Goal: Information Seeking & Learning: Learn about a topic

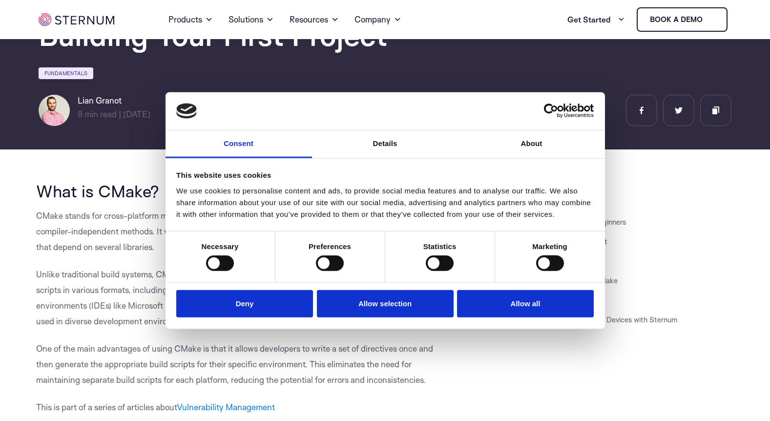
click at [564, 258] on div "Marketing" at bounding box center [550, 256] width 110 height 50
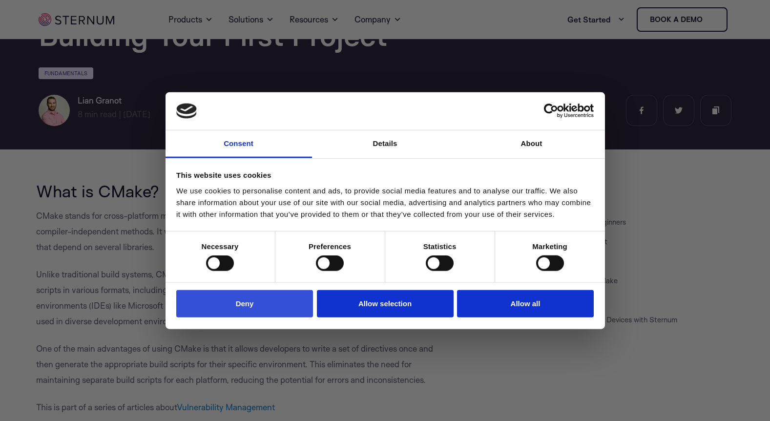
click at [254, 311] on button "Deny" at bounding box center [244, 304] width 137 height 28
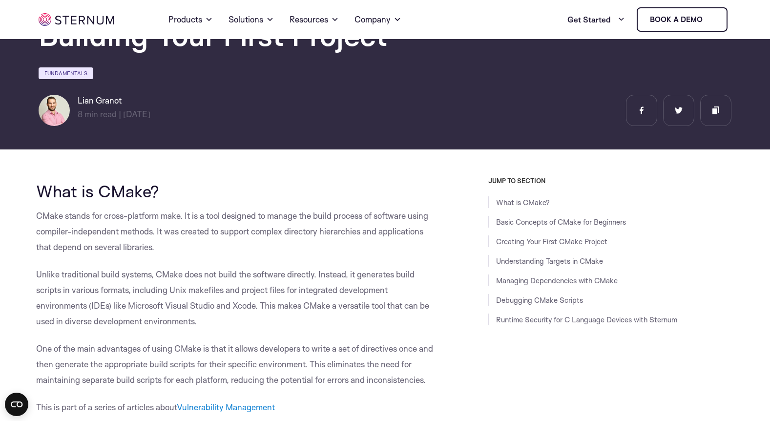
click at [266, 249] on p "CMake stands for cross-platform make. It is a tool designed to manage the build…" at bounding box center [237, 231] width 403 height 47
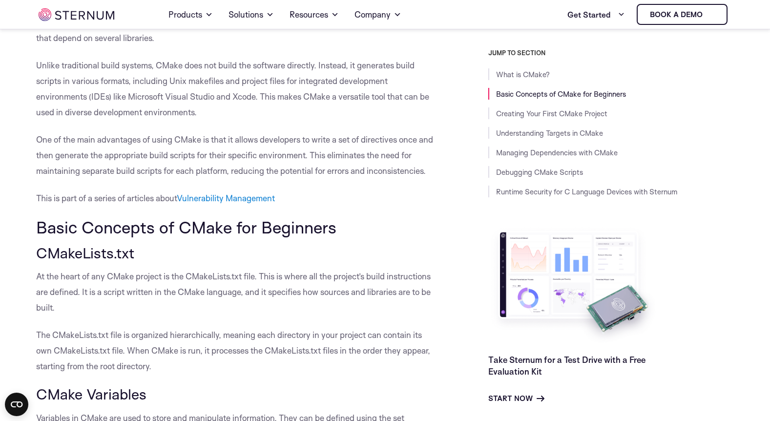
scroll to position [307, 0]
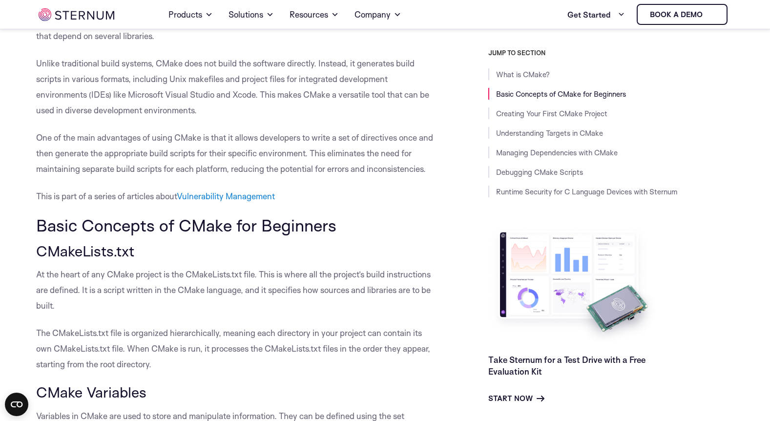
click at [121, 158] on p "One of the main advantages of using CMake is that it allows developers to write…" at bounding box center [237, 153] width 403 height 47
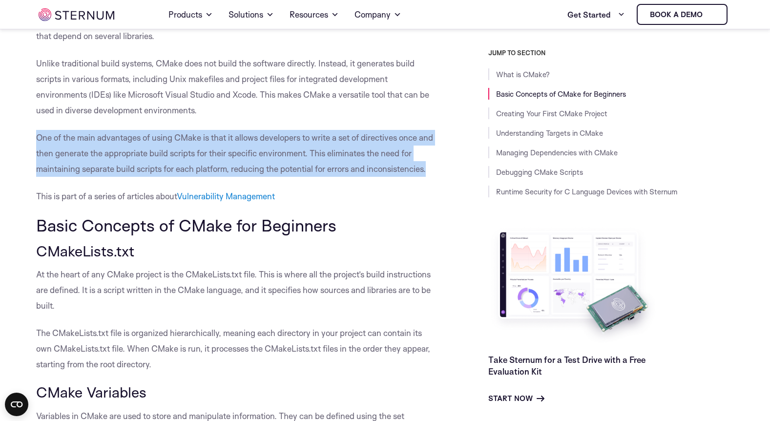
click at [121, 158] on p "One of the main advantages of using CMake is that it allows developers to write…" at bounding box center [237, 153] width 403 height 47
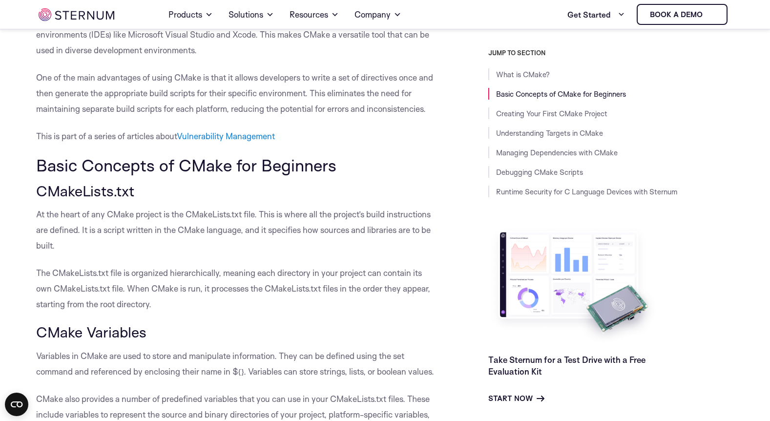
scroll to position [368, 0]
click at [91, 221] on p "At the heart of any CMake project is the CMakeLists.txt file. This is where all…" at bounding box center [237, 229] width 403 height 47
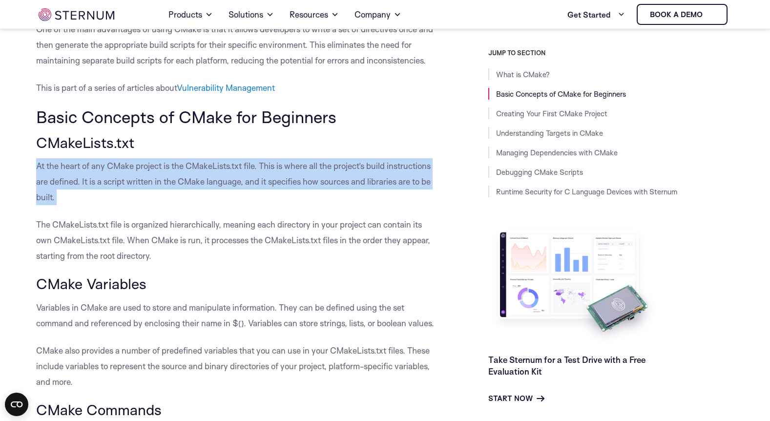
scroll to position [461, 0]
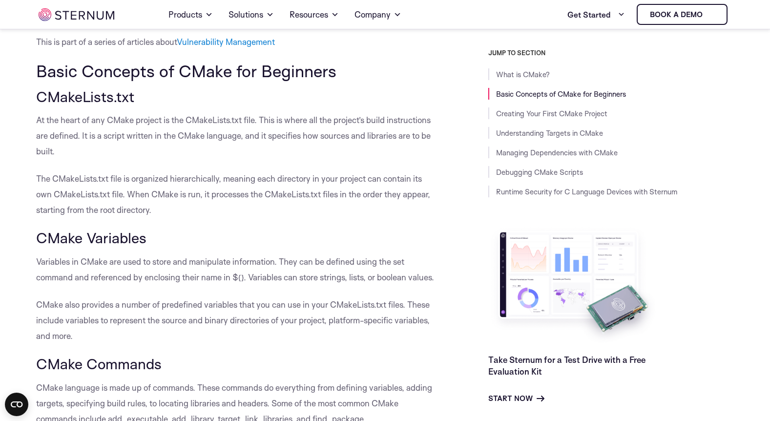
click at [130, 185] on p "The CMakeLists.txt file is organized hierarchically, meaning each directory in …" at bounding box center [237, 194] width 403 height 47
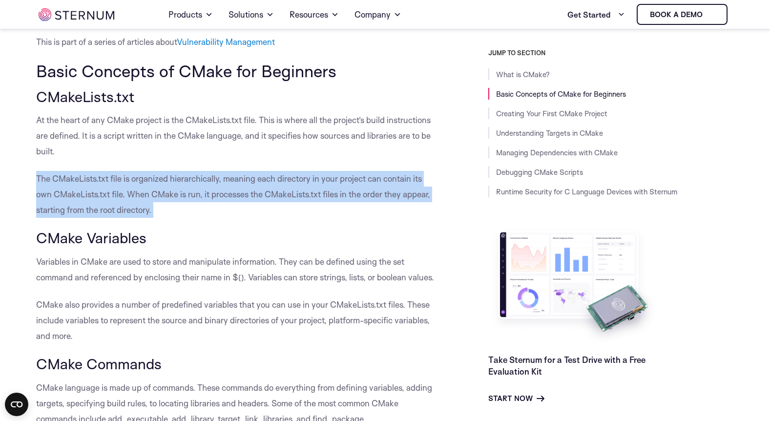
click at [99, 182] on p "The CMakeLists.txt file is organized hierarchically, meaning each directory in …" at bounding box center [237, 194] width 403 height 47
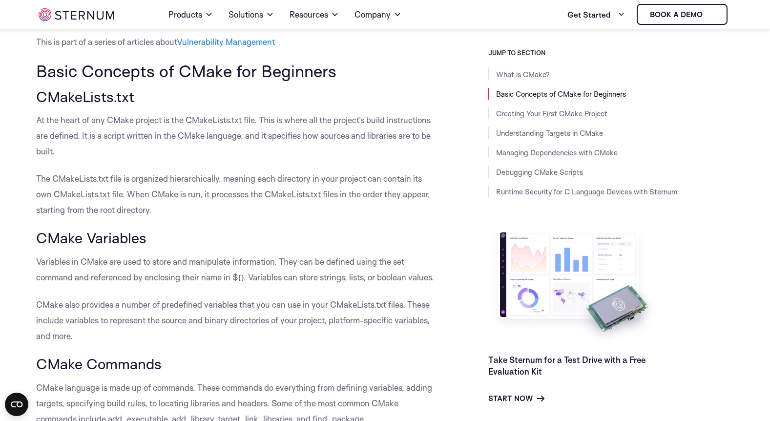
click at [99, 182] on p "The CMakeLists.txt file is organized hierarchically, meaning each directory in …" at bounding box center [237, 194] width 403 height 47
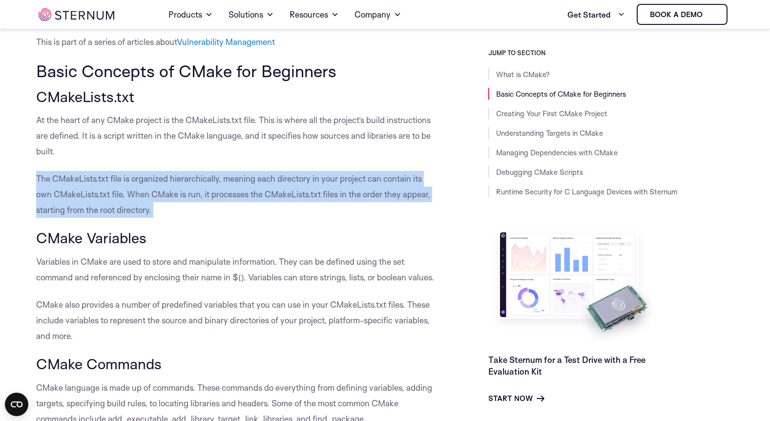
click at [134, 186] on p "The CMakeLists.txt file is organized hierarchically, meaning each directory in …" at bounding box center [237, 194] width 403 height 47
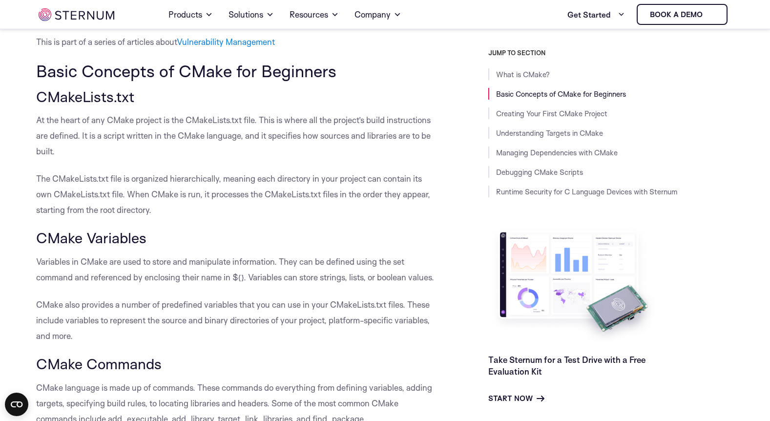
click at [134, 186] on p "The CMakeLists.txt file is organized hierarchically, meaning each directory in …" at bounding box center [237, 194] width 403 height 47
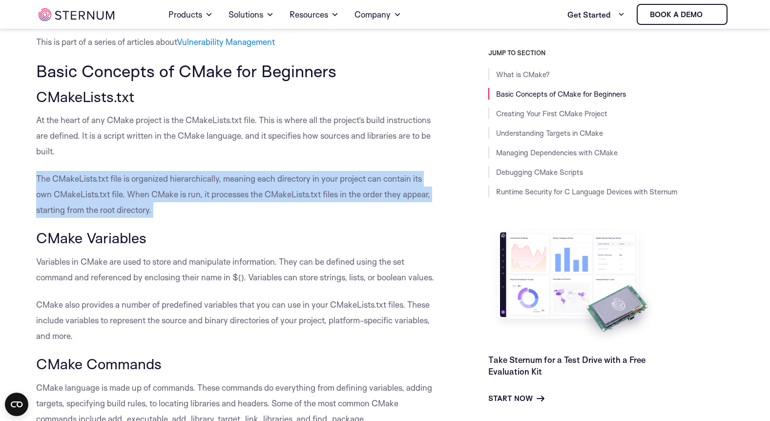
click at [134, 186] on p "The CMakeLists.txt file is organized hierarchically, meaning each directory in …" at bounding box center [237, 194] width 403 height 47
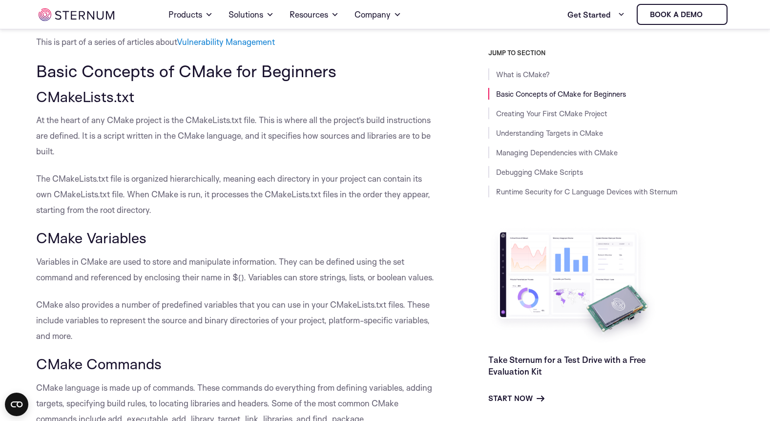
click at [134, 186] on p "The CMakeLists.txt file is organized hierarchically, meaning each directory in …" at bounding box center [237, 194] width 403 height 47
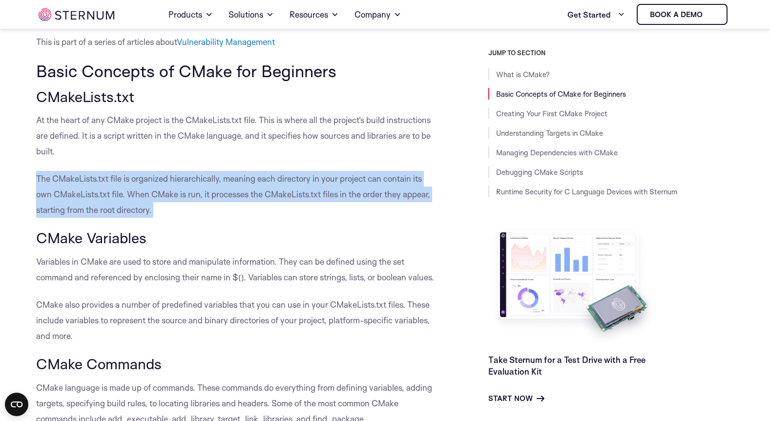
click at [134, 186] on p "The CMakeLists.txt file is organized hierarchically, meaning each directory in …" at bounding box center [237, 194] width 403 height 47
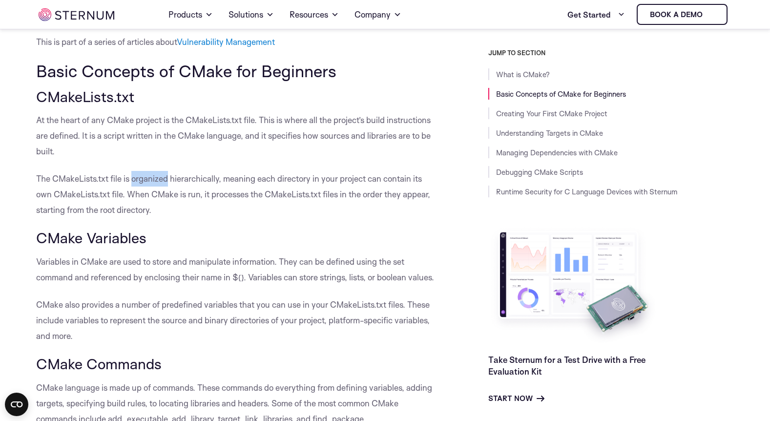
click at [134, 186] on p "The CMakeLists.txt file is organized hierarchically, meaning each directory in …" at bounding box center [237, 194] width 403 height 47
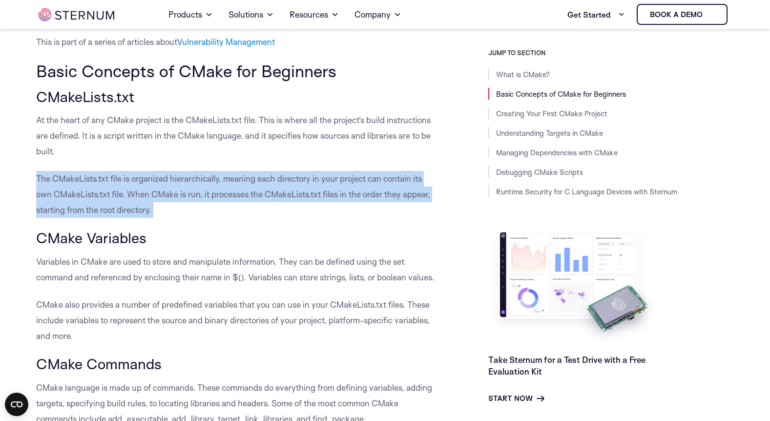
click at [134, 186] on p "The CMakeLists.txt file is organized hierarchically, meaning each directory in …" at bounding box center [237, 194] width 403 height 47
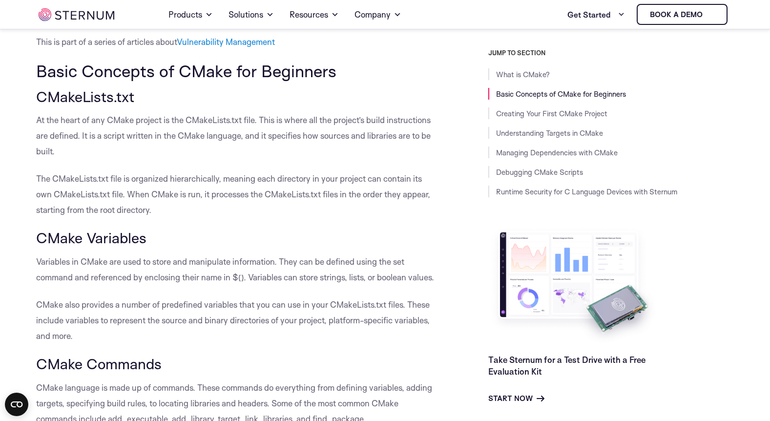
click at [134, 186] on p "The CMakeLists.txt file is organized hierarchically, meaning each directory in …" at bounding box center [237, 194] width 403 height 47
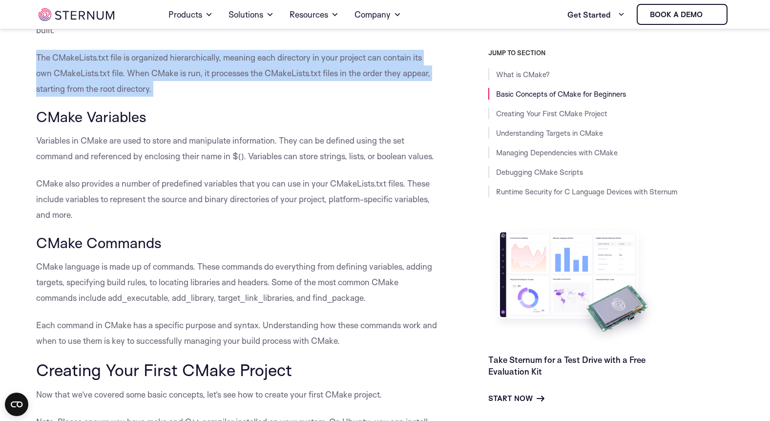
scroll to position [590, 0]
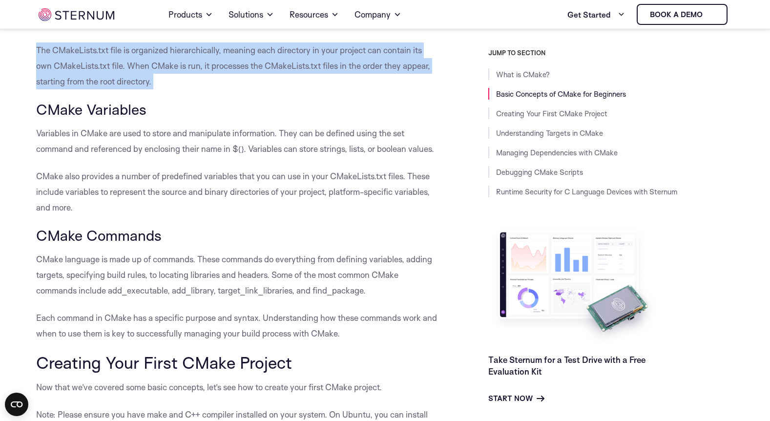
click at [137, 128] on p "Variables in CMake are used to store and manipulate information. They can be de…" at bounding box center [237, 140] width 403 height 31
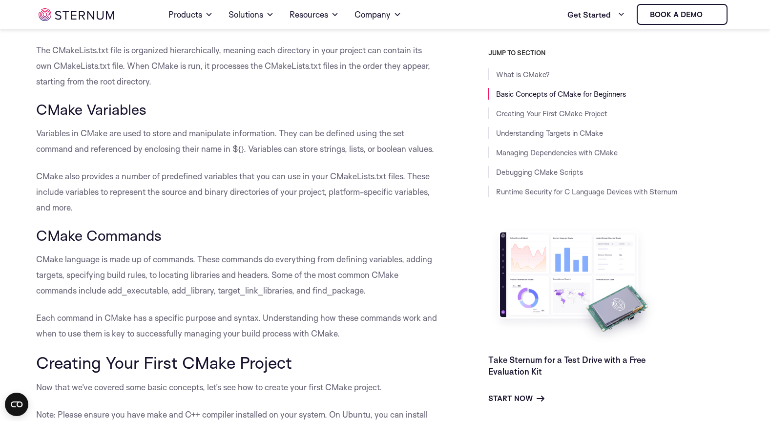
click at [137, 128] on p "Variables in CMake are used to store and manipulate information. They can be de…" at bounding box center [237, 140] width 403 height 31
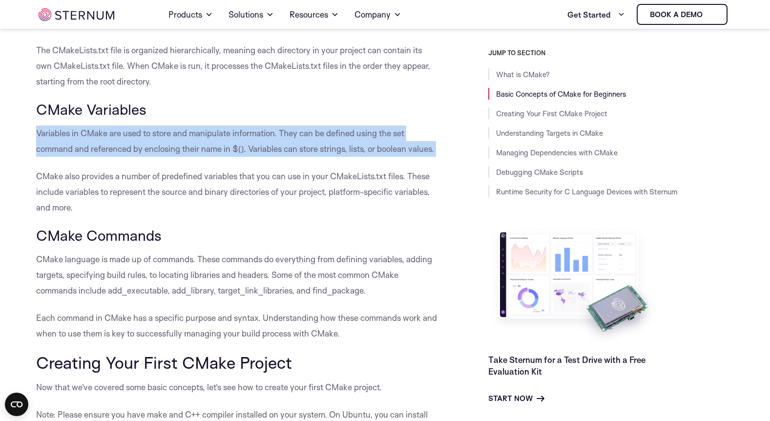
click at [95, 185] on p "CMake also provides a number of predefined variables that you can use in your C…" at bounding box center [237, 191] width 403 height 47
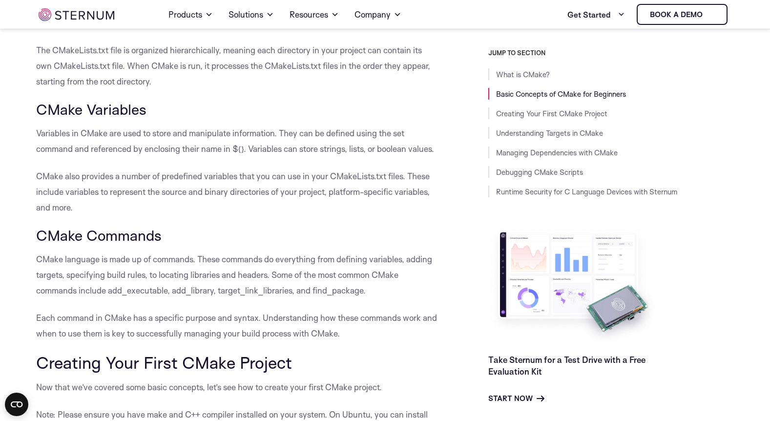
click at [95, 185] on p "CMake also provides a number of predefined variables that you can use in your C…" at bounding box center [237, 191] width 403 height 47
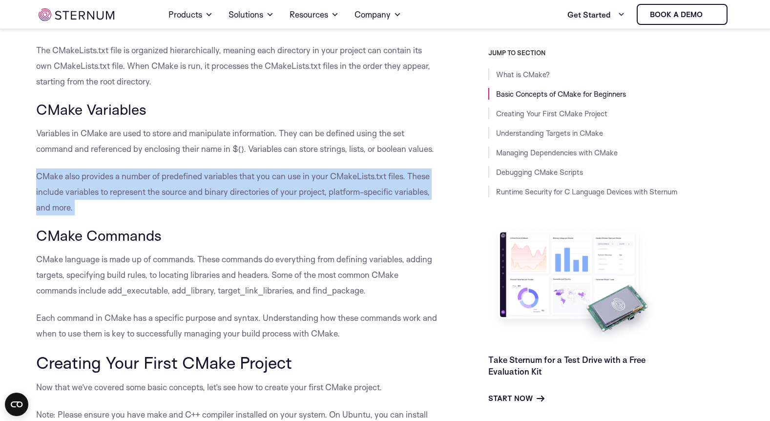
click at [90, 269] on p "CMake language is made up of commands. These commands do everything from defini…" at bounding box center [237, 274] width 403 height 47
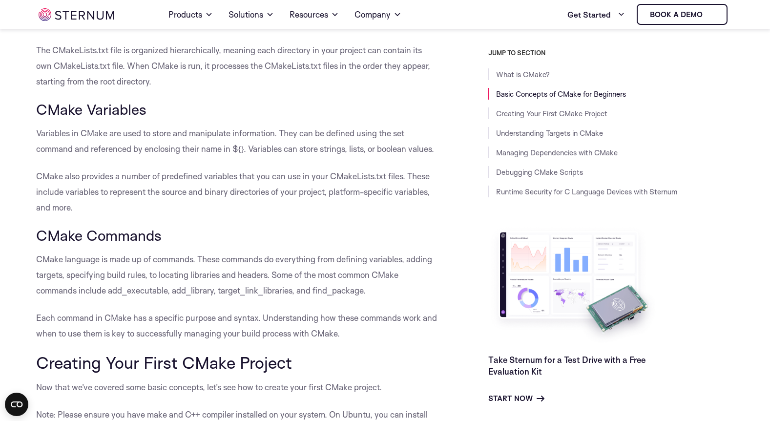
click at [90, 269] on p "CMake language is made up of commands. These commands do everything from defini…" at bounding box center [237, 274] width 403 height 47
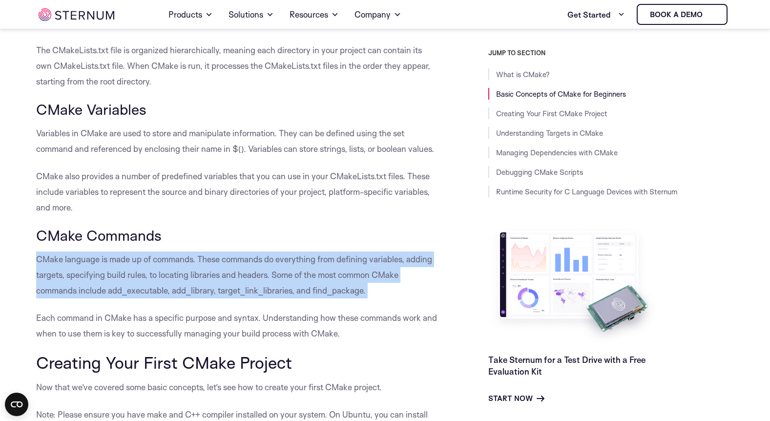
click at [114, 259] on p "CMake language is made up of commands. These commands do everything from defini…" at bounding box center [237, 274] width 403 height 47
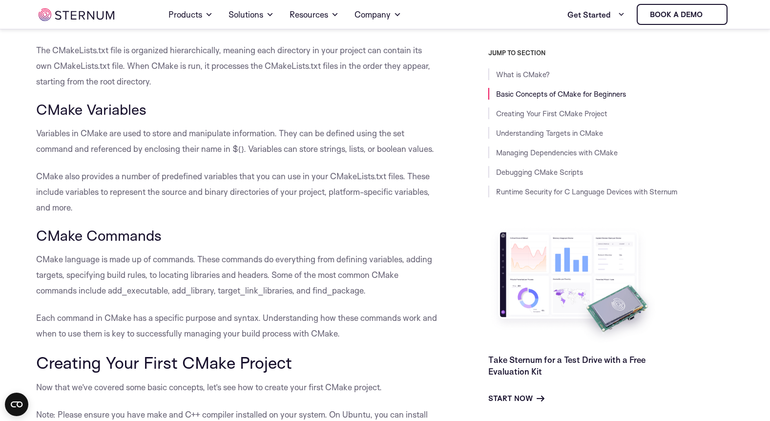
click at [114, 259] on p "CMake language is made up of commands. These commands do everything from defini…" at bounding box center [237, 274] width 403 height 47
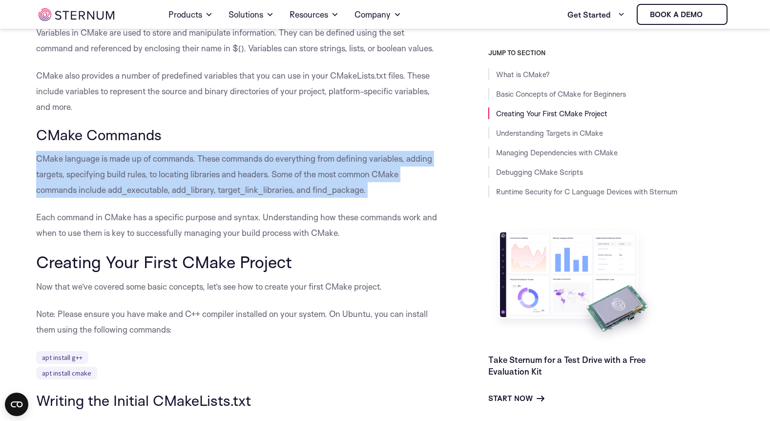
scroll to position [692, 0]
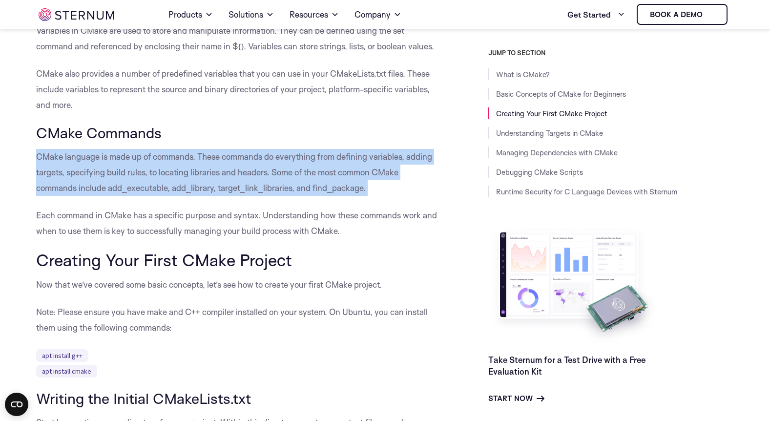
click at [134, 218] on p "Each command in CMake has a specific purpose and syntax. Understanding how thes…" at bounding box center [237, 223] width 403 height 31
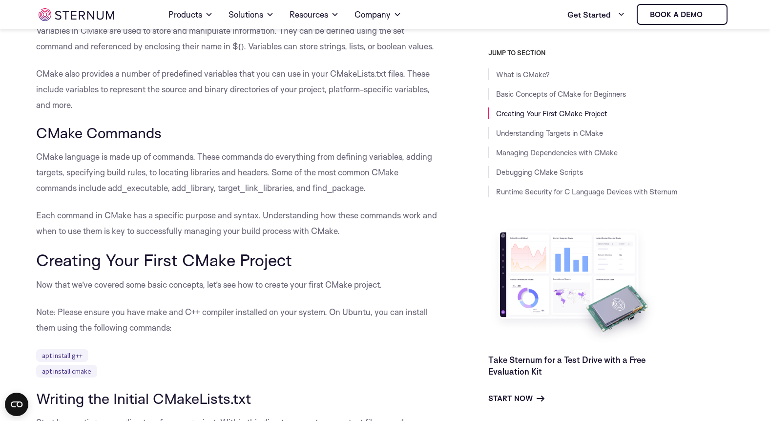
click at [134, 218] on p "Each command in CMake has a specific purpose and syntax. Understanding how thes…" at bounding box center [237, 223] width 403 height 31
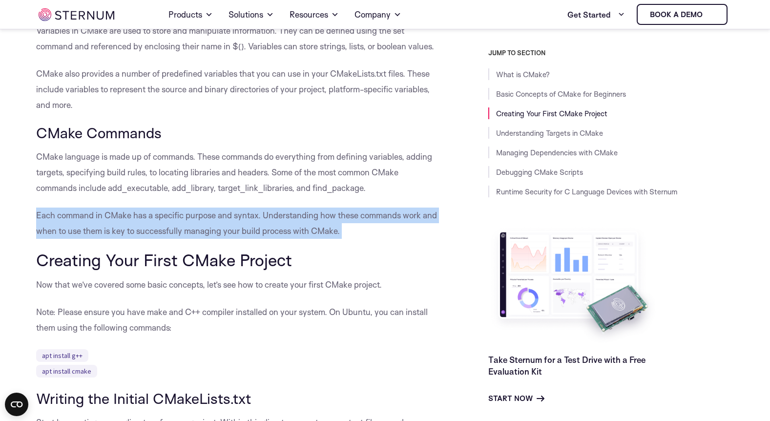
click at [134, 218] on p "Each command in CMake has a specific purpose and syntax. Understanding how thes…" at bounding box center [237, 223] width 403 height 31
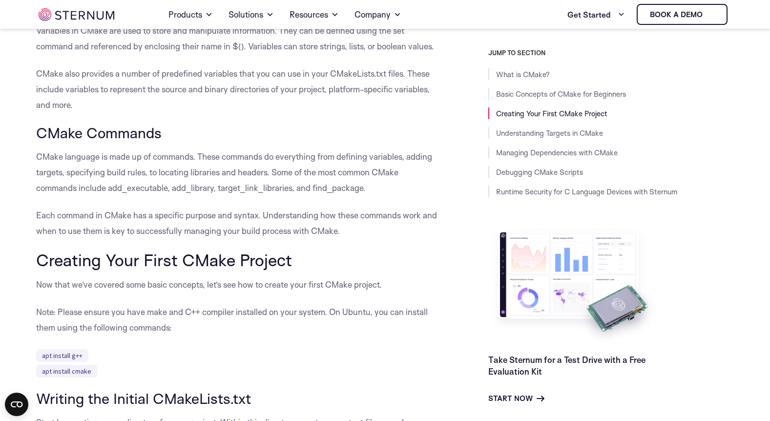
click at [134, 218] on p "Each command in CMake has a specific purpose and syntax. Understanding how thes…" at bounding box center [237, 223] width 403 height 31
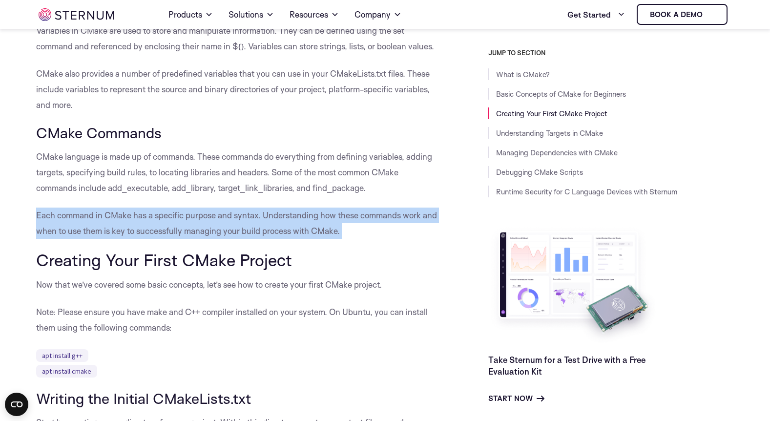
click at [134, 218] on p "Each command in CMake has a specific purpose and syntax. Understanding how thes…" at bounding box center [237, 223] width 403 height 31
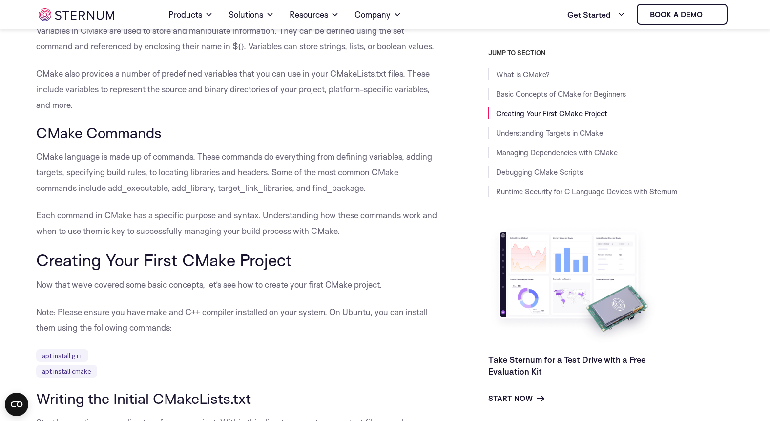
click at [134, 218] on p "Each command in CMake has a specific purpose and syntax. Understanding how thes…" at bounding box center [237, 223] width 403 height 31
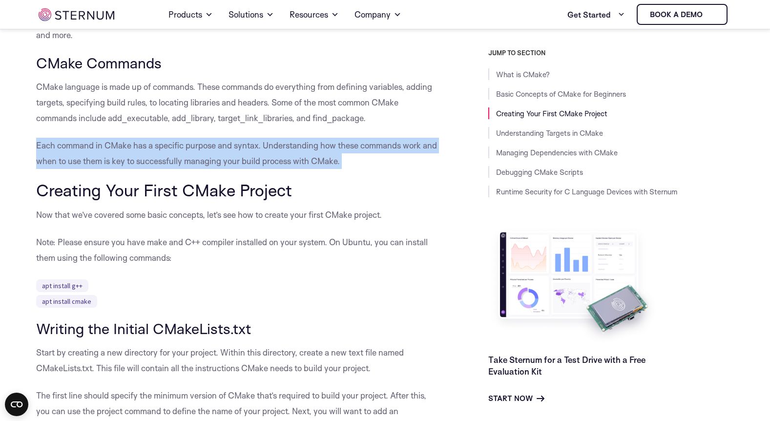
scroll to position [792, 0]
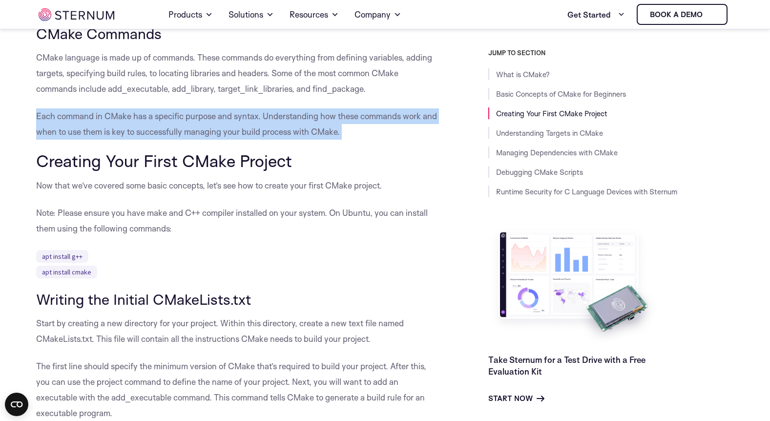
click at [104, 186] on p "Now that we’ve covered some basic concepts, let’s see how to create your first …" at bounding box center [237, 186] width 403 height 16
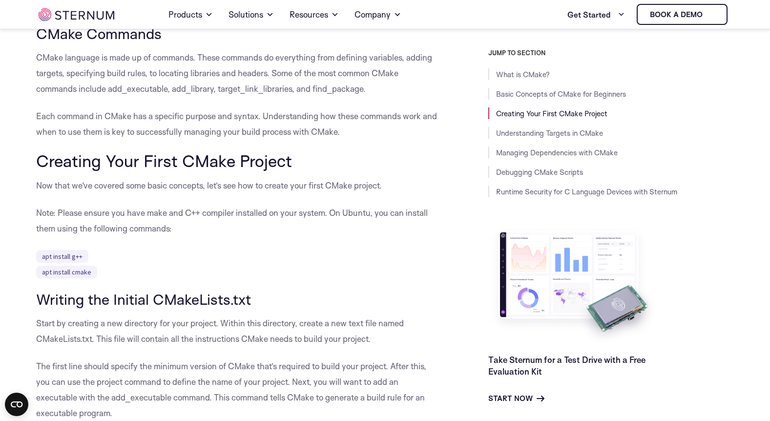
click at [104, 186] on p "Now that we’ve covered some basic concepts, let’s see how to create your first …" at bounding box center [237, 186] width 403 height 16
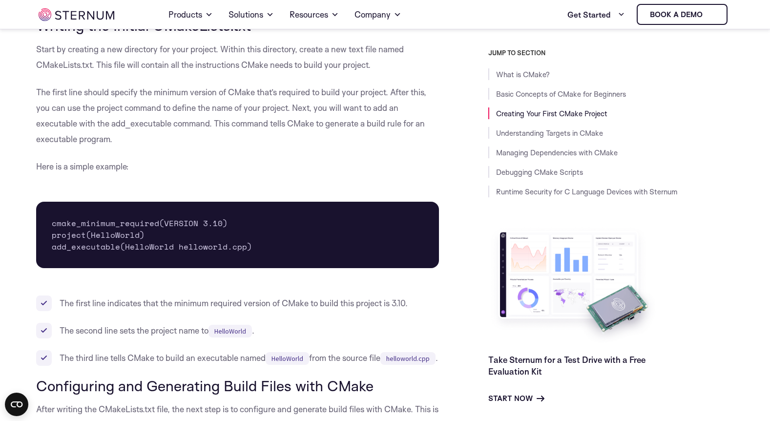
scroll to position [1115, 0]
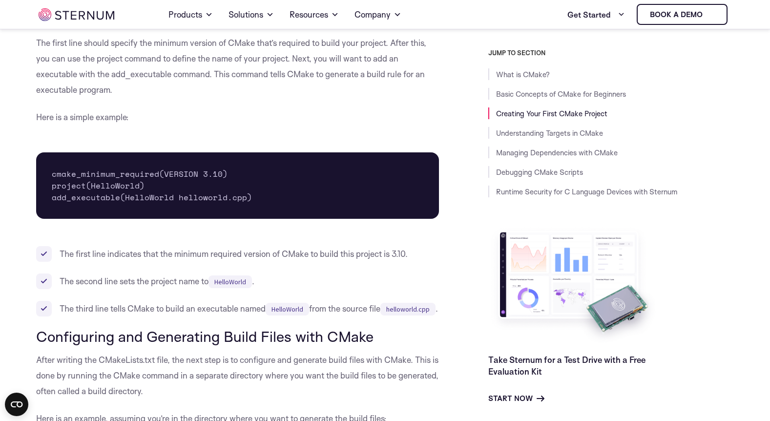
click at [116, 255] on li "The first line indicates that the minimum required version of CMake to build th…" at bounding box center [237, 254] width 403 height 16
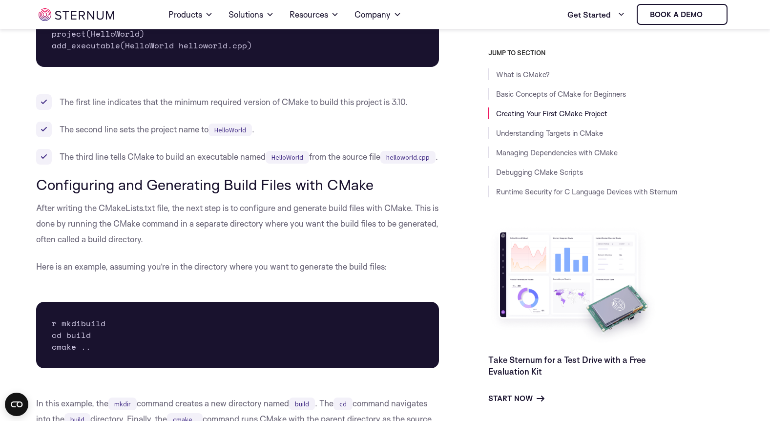
scroll to position [1277, 0]
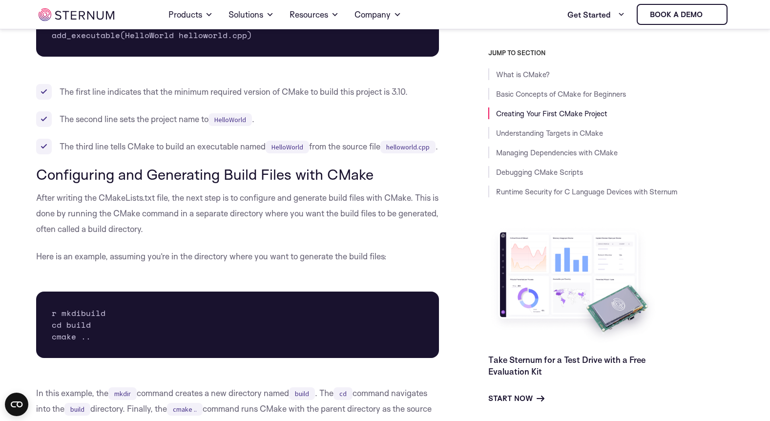
click at [95, 214] on p "After writing the CMakeLists.txt file, the next step is to configure and genera…" at bounding box center [237, 213] width 403 height 47
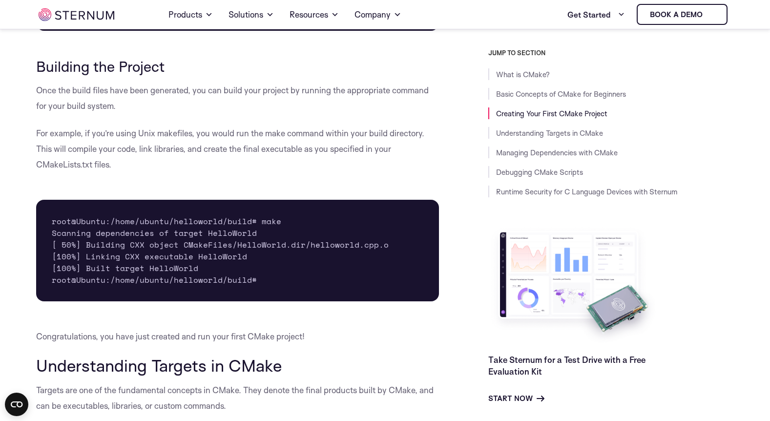
scroll to position [2037, 0]
